Goal: Task Accomplishment & Management: Manage account settings

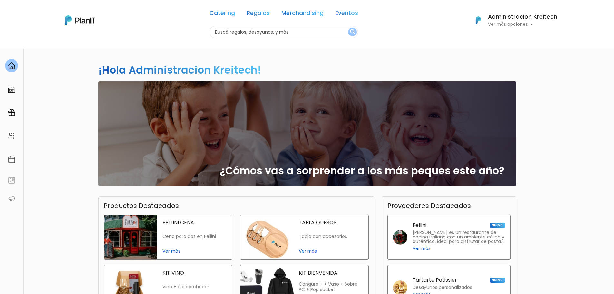
click at [512, 23] on p "Ver más opciones" at bounding box center [522, 24] width 69 height 5
click at [523, 34] on link "Mis Compras" at bounding box center [528, 38] width 57 height 13
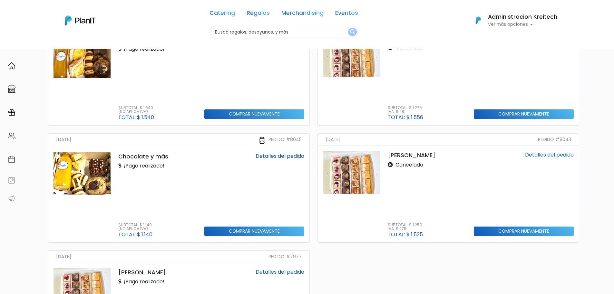
scroll to position [664, 0]
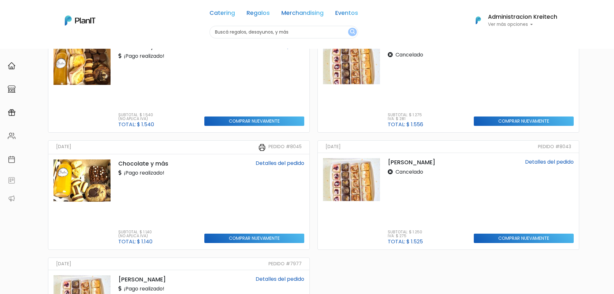
click at [134, 164] on p "Chocolate y más" at bounding box center [157, 163] width 78 height 8
click at [94, 186] on img at bounding box center [82, 180] width 57 height 42
